Goal: Find specific page/section: Find specific page/section

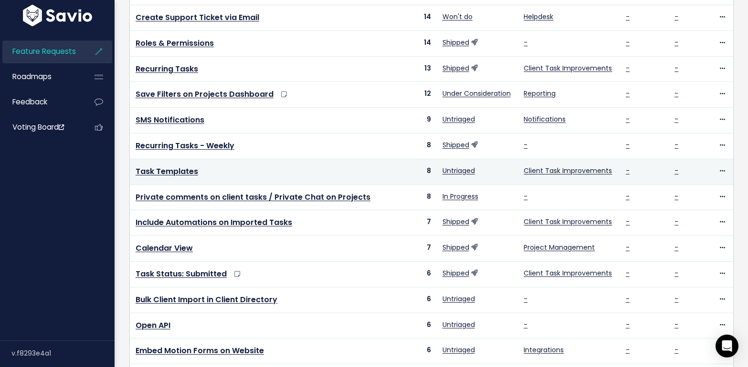
scroll to position [348, 0]
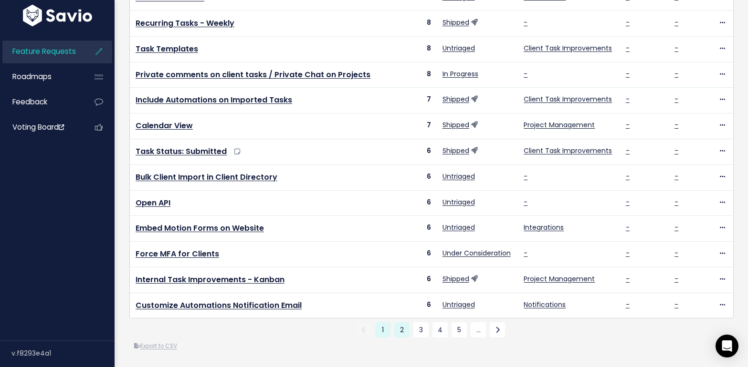
click at [411, 323] on li "3" at bounding box center [420, 330] width 19 height 15
click at [405, 323] on link "2" at bounding box center [401, 330] width 15 height 15
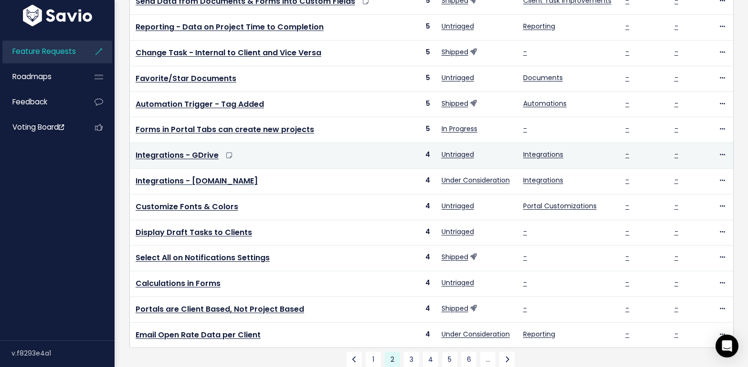
scroll to position [349, 0]
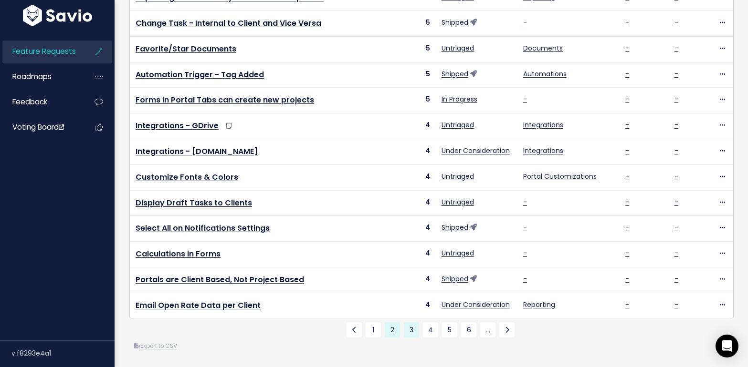
click at [405, 324] on link "3" at bounding box center [411, 330] width 15 height 15
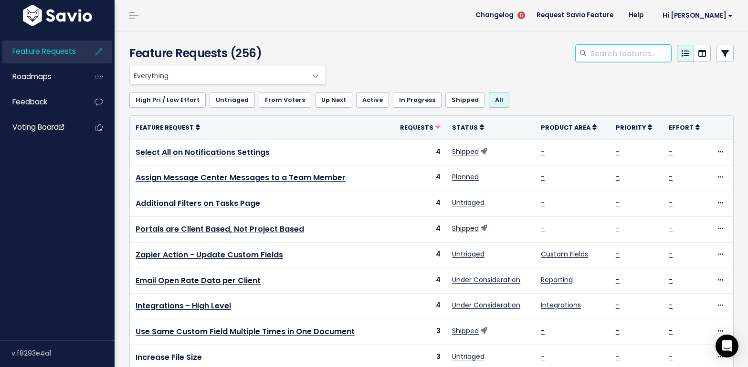
click at [633, 54] on input "search" at bounding box center [630, 53] width 82 height 17
type input "public"
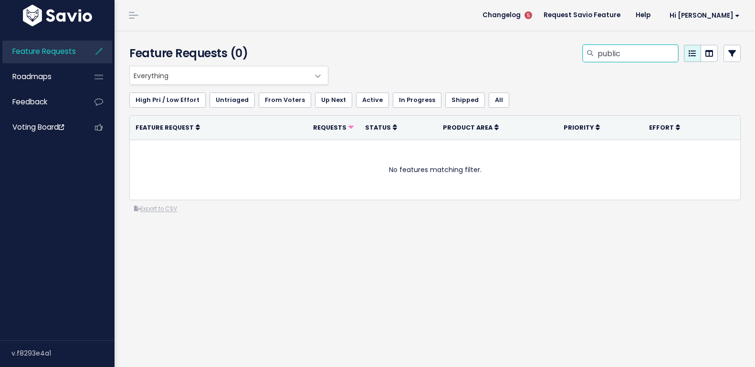
drag, startPoint x: 639, startPoint y: 56, endPoint x: 596, endPoint y: 47, distance: 43.3
click at [596, 47] on input "public" at bounding box center [637, 53] width 82 height 17
click at [460, 46] on div at bounding box center [539, 55] width 417 height 21
click at [57, 56] on span "Feature Requests" at bounding box center [43, 51] width 63 height 10
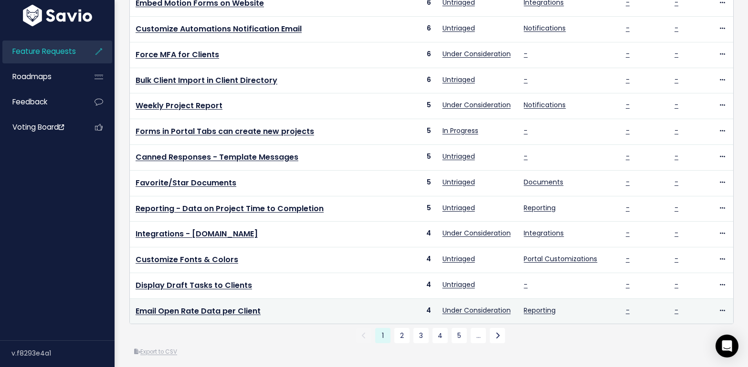
scroll to position [334, 0]
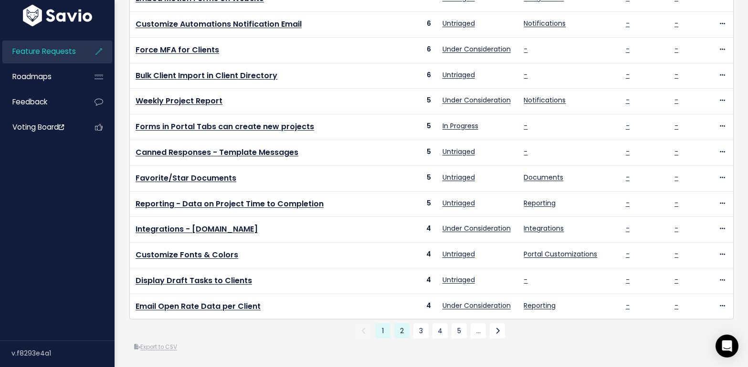
click at [394, 339] on link "2" at bounding box center [401, 330] width 15 height 15
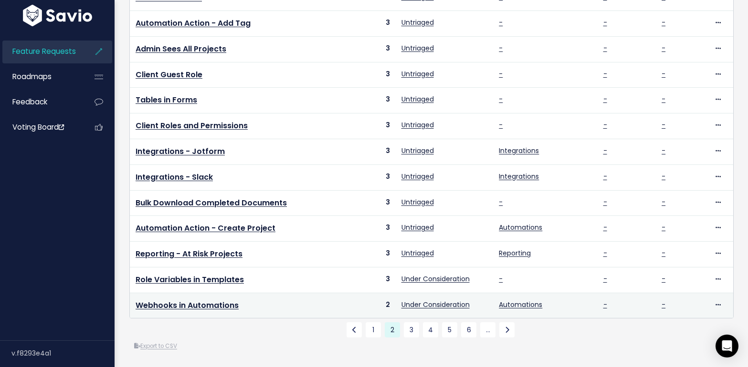
scroll to position [349, 0]
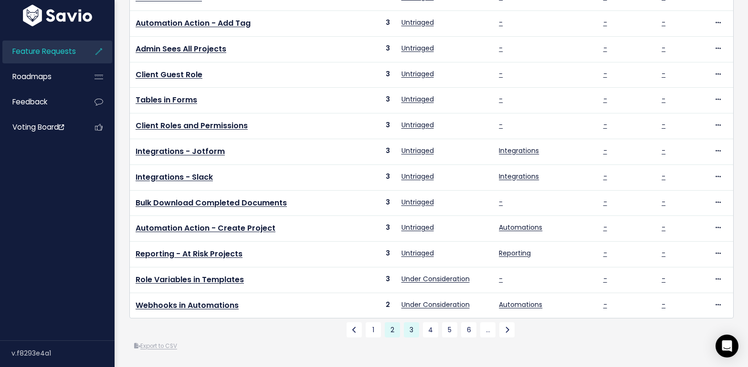
click at [406, 328] on link "3" at bounding box center [411, 330] width 15 height 15
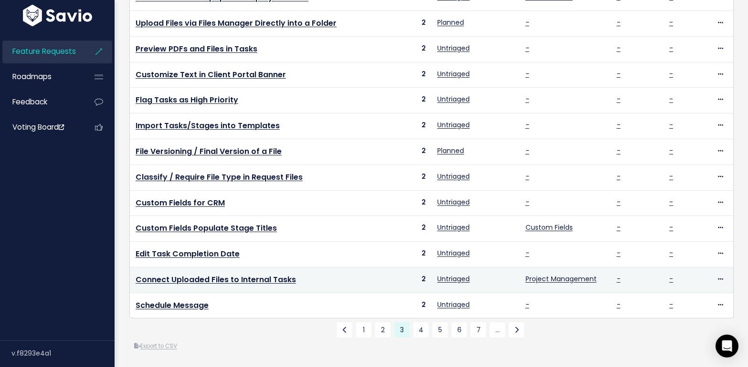
scroll to position [349, 0]
